Goal: Book appointment/travel/reservation

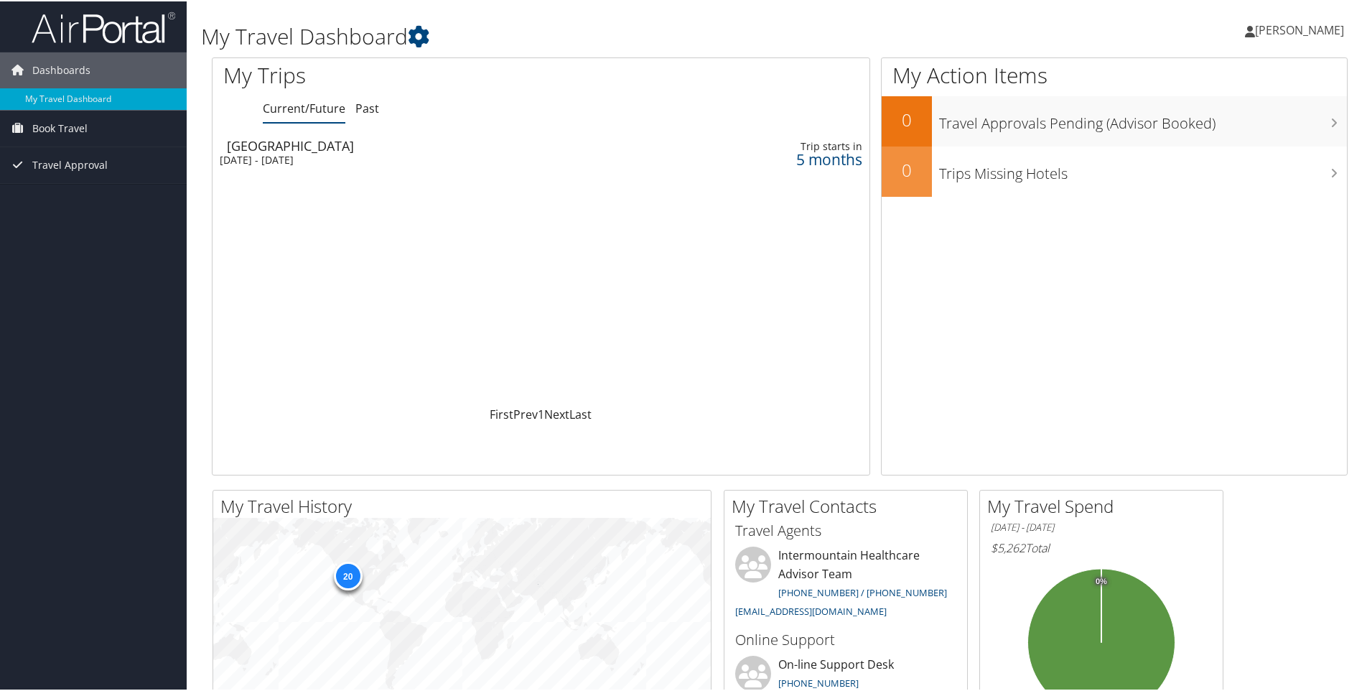
click at [288, 162] on div "[DATE] - [DATE]" at bounding box center [416, 158] width 393 height 13
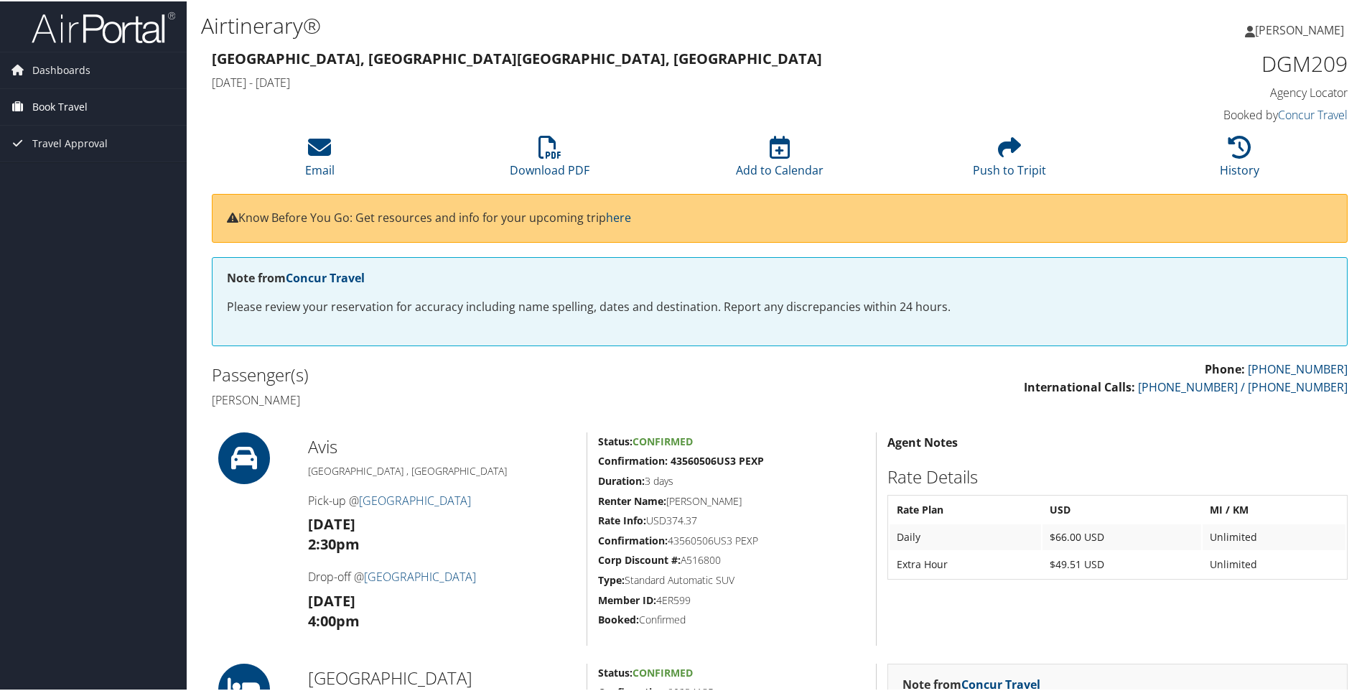
click at [69, 105] on span "Book Travel" at bounding box center [59, 106] width 55 height 36
click at [69, 159] on link "Book/Manage Online Trips" at bounding box center [93, 156] width 187 height 22
